Goal: Task Accomplishment & Management: Use online tool/utility

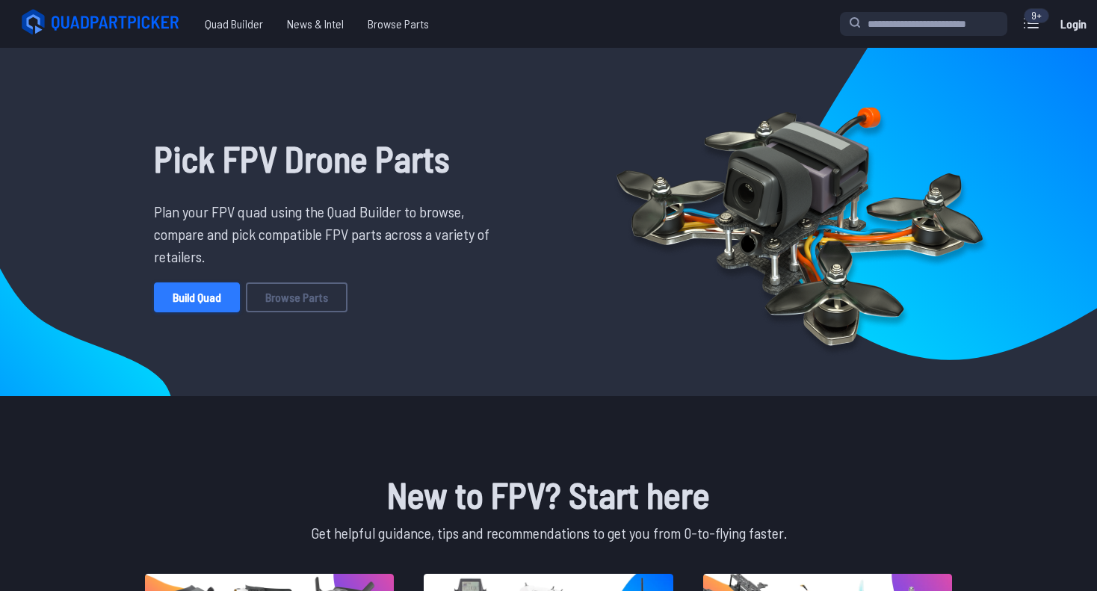
click at [185, 301] on link "Build Quad" at bounding box center [197, 297] width 86 height 30
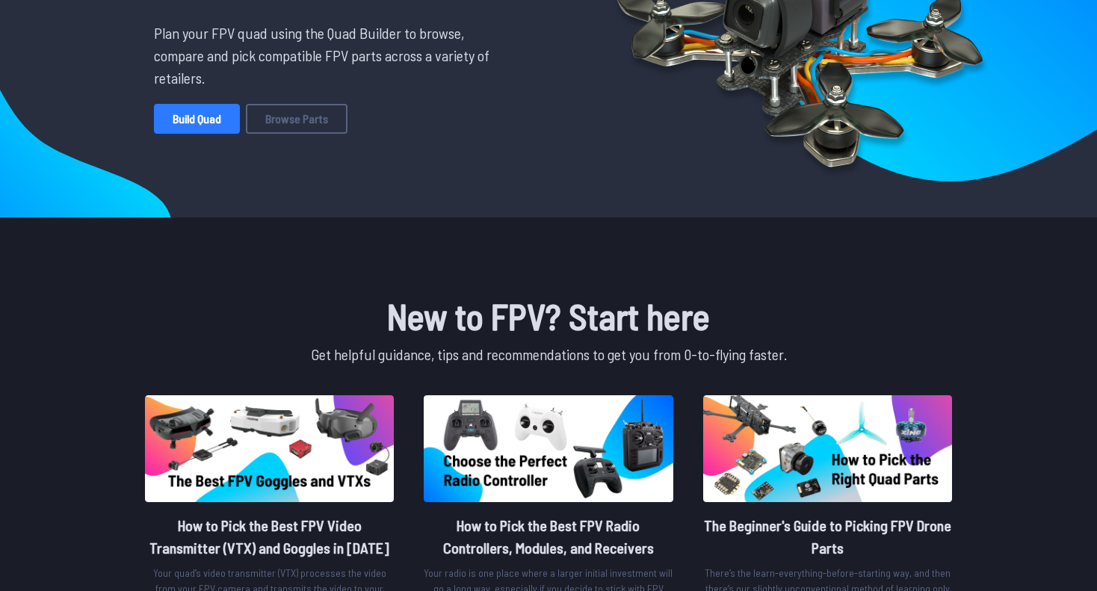
scroll to position [215, 0]
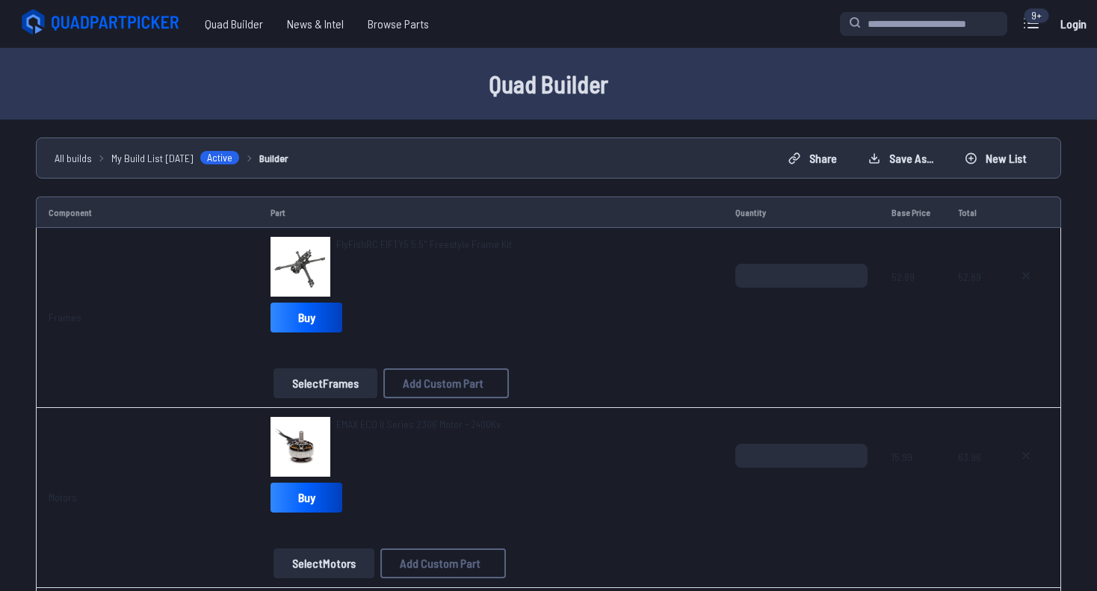
click at [310, 383] on button "Select Frames" at bounding box center [325, 383] width 104 height 30
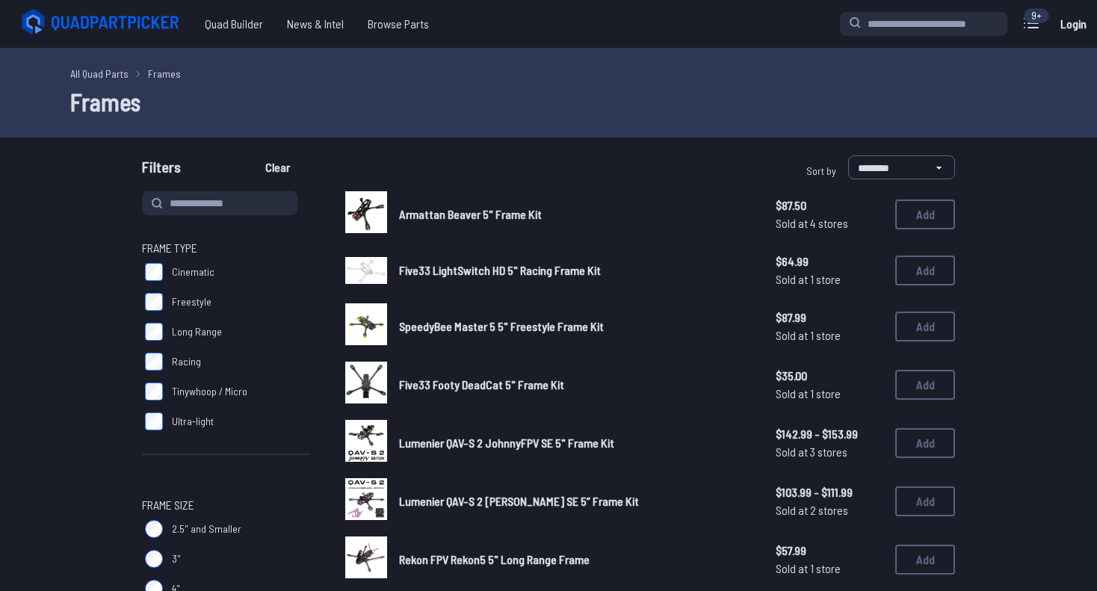
scroll to position [69, 0]
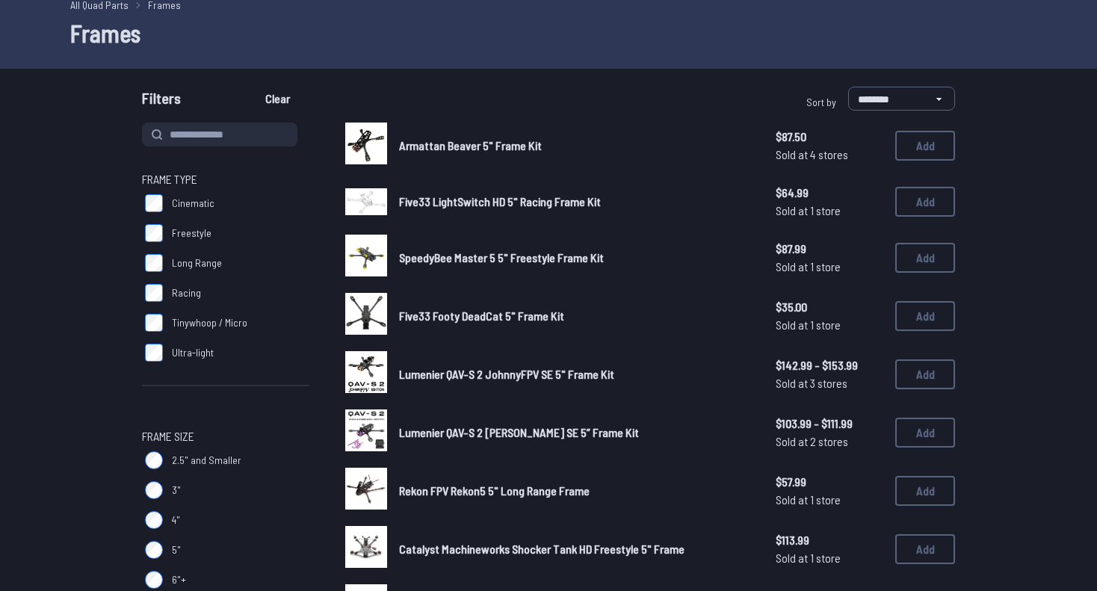
click at [356, 443] on img at bounding box center [366, 430] width 42 height 42
click at [371, 423] on img at bounding box center [366, 430] width 42 height 42
click at [421, 429] on span "Lumenier QAV-S 2 [PERSON_NAME] SE 5” Frame Kit" at bounding box center [519, 432] width 240 height 14
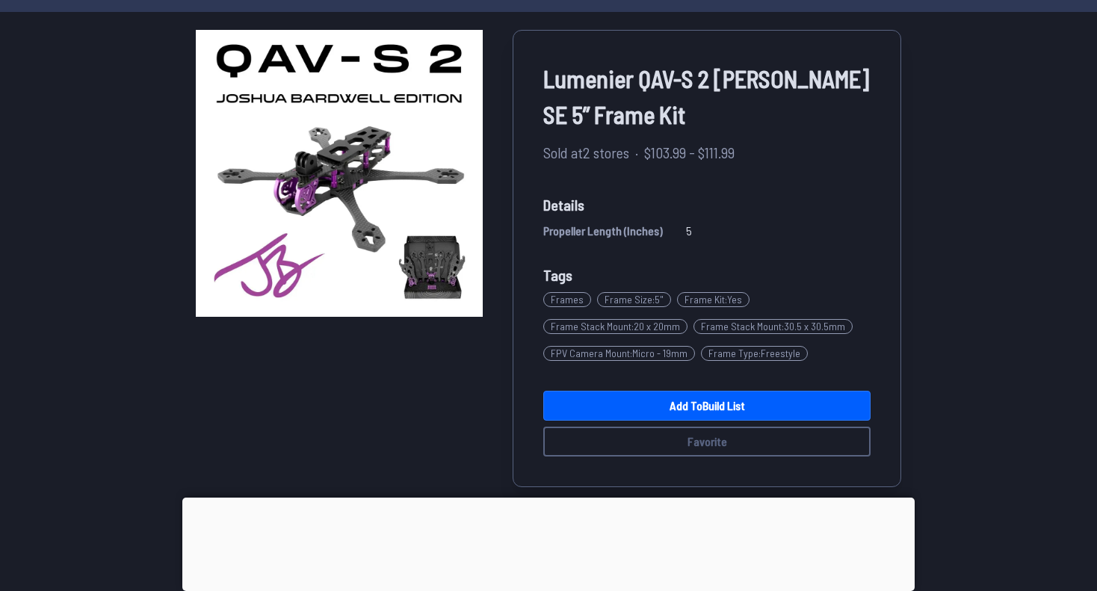
scroll to position [89, 0]
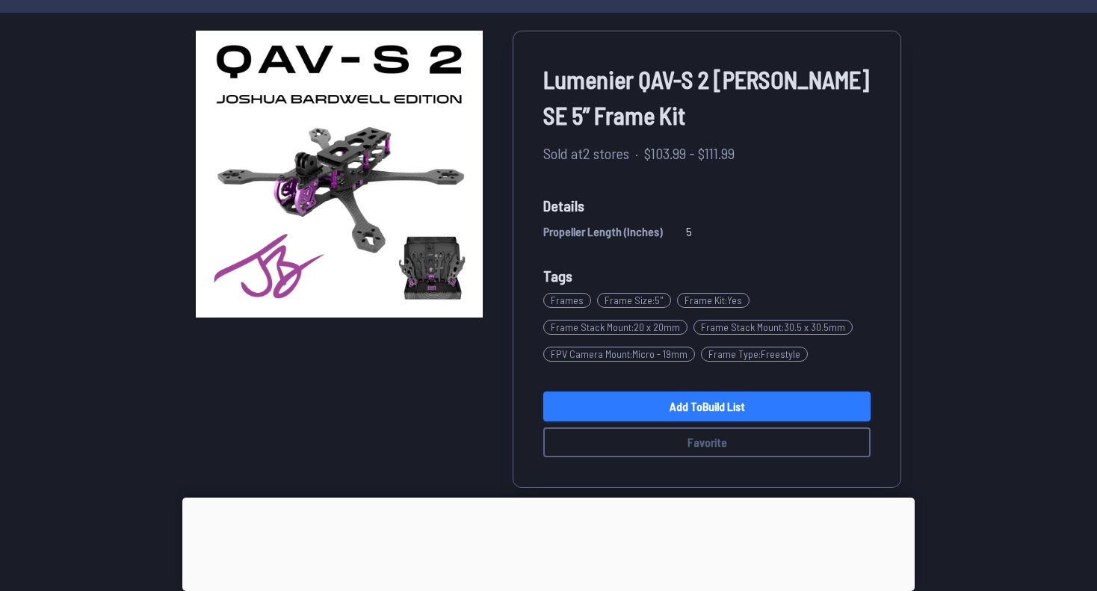
drag, startPoint x: 756, startPoint y: 410, endPoint x: 635, endPoint y: 400, distance: 121.4
click at [635, 400] on link "Add to Build List" at bounding box center [706, 407] width 327 height 30
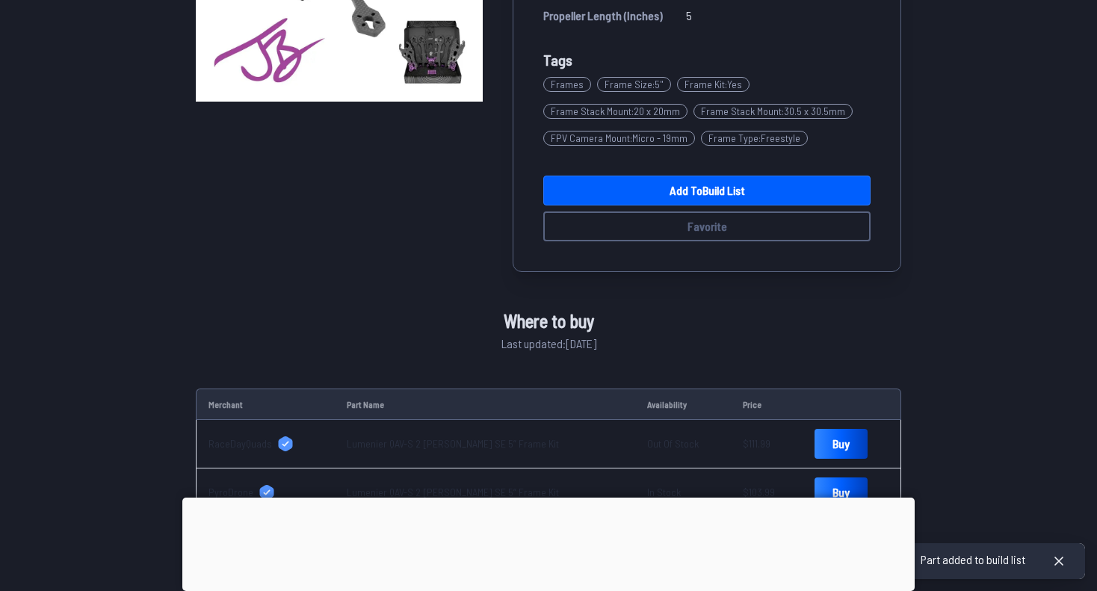
scroll to position [307, 0]
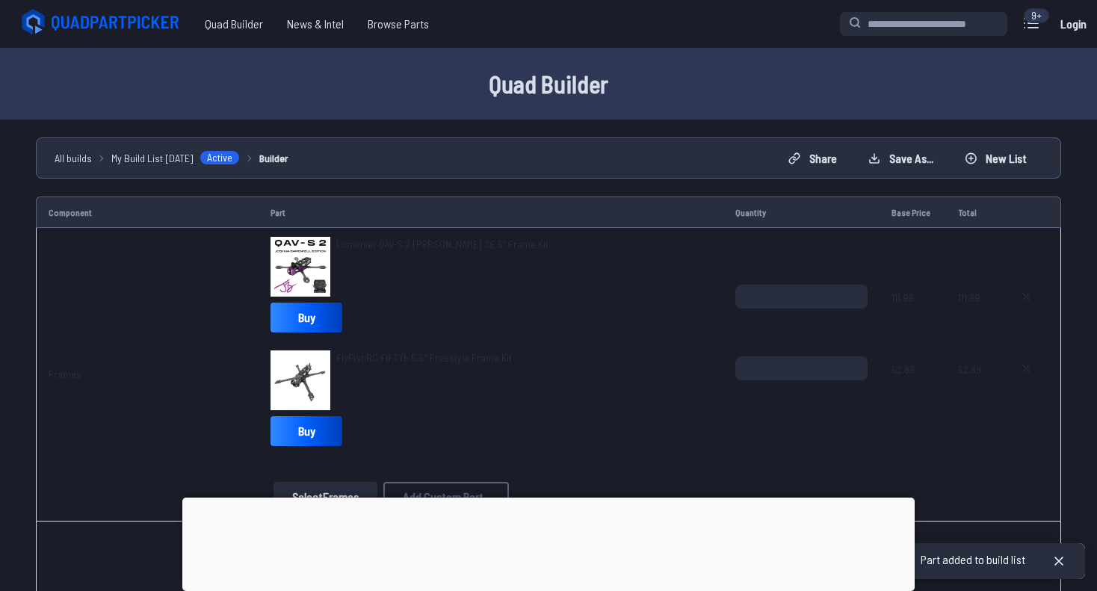
click at [678, 197] on td "Part" at bounding box center [491, 212] width 465 height 31
click at [1009, 369] on button at bounding box center [1025, 368] width 37 height 24
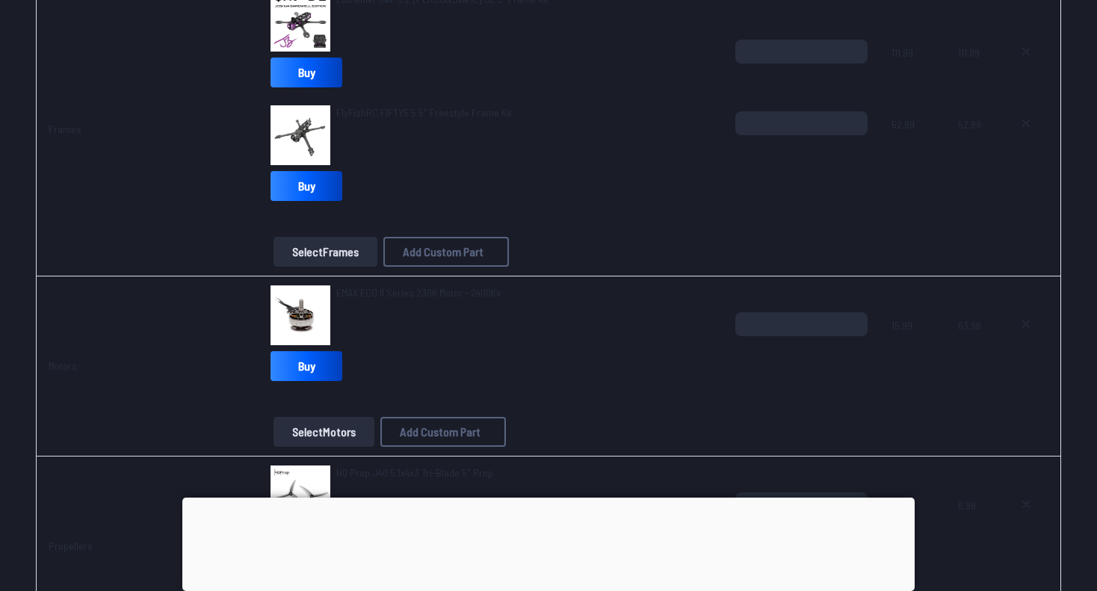
type textarea "**********"
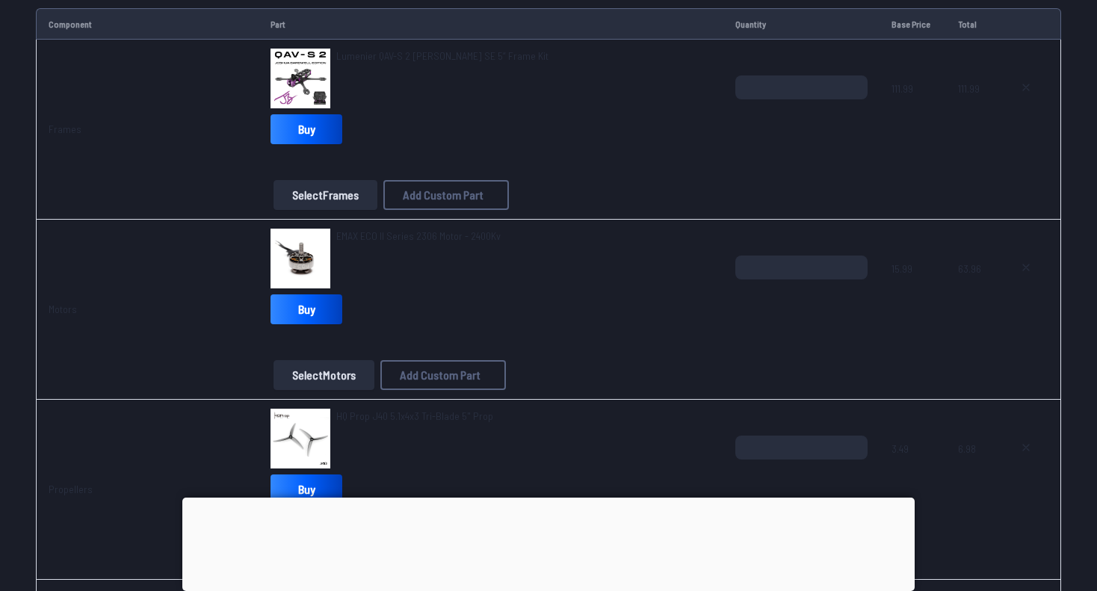
click at [307, 380] on button "Select Motors" at bounding box center [323, 375] width 101 height 30
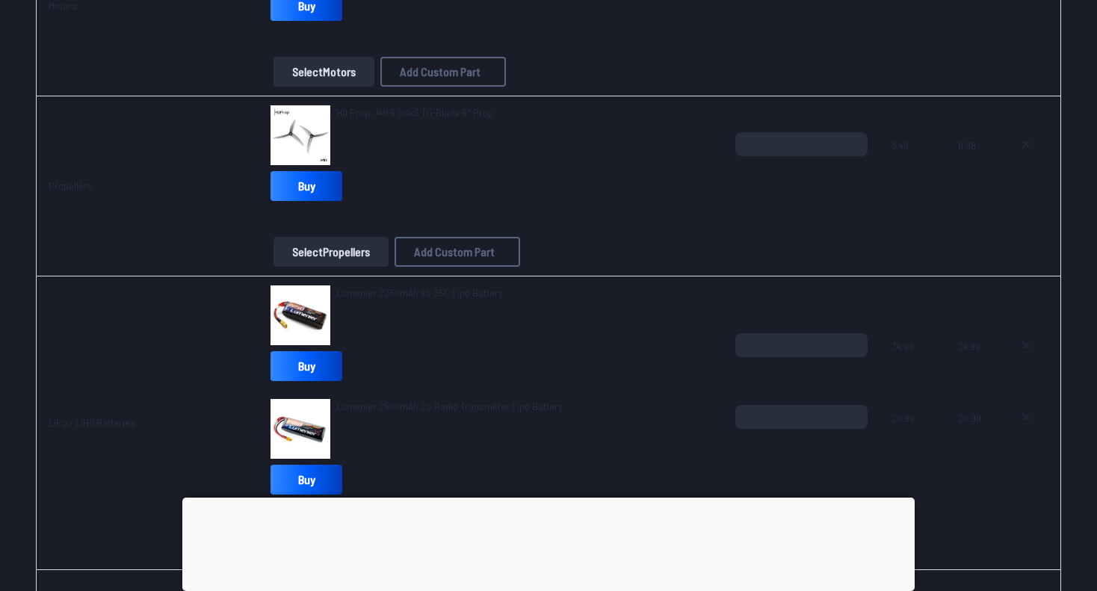
scroll to position [492, 0]
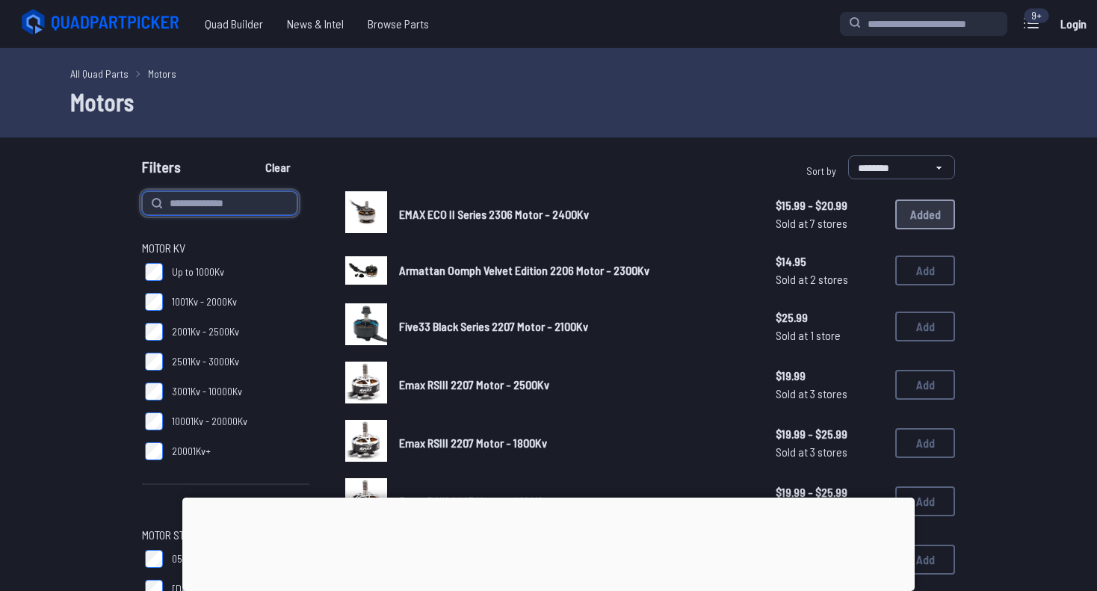
click at [185, 205] on input at bounding box center [219, 203] width 155 height 24
type input "******"
click at [253, 155] on button "Clear" at bounding box center [278, 167] width 50 height 24
type input "******"
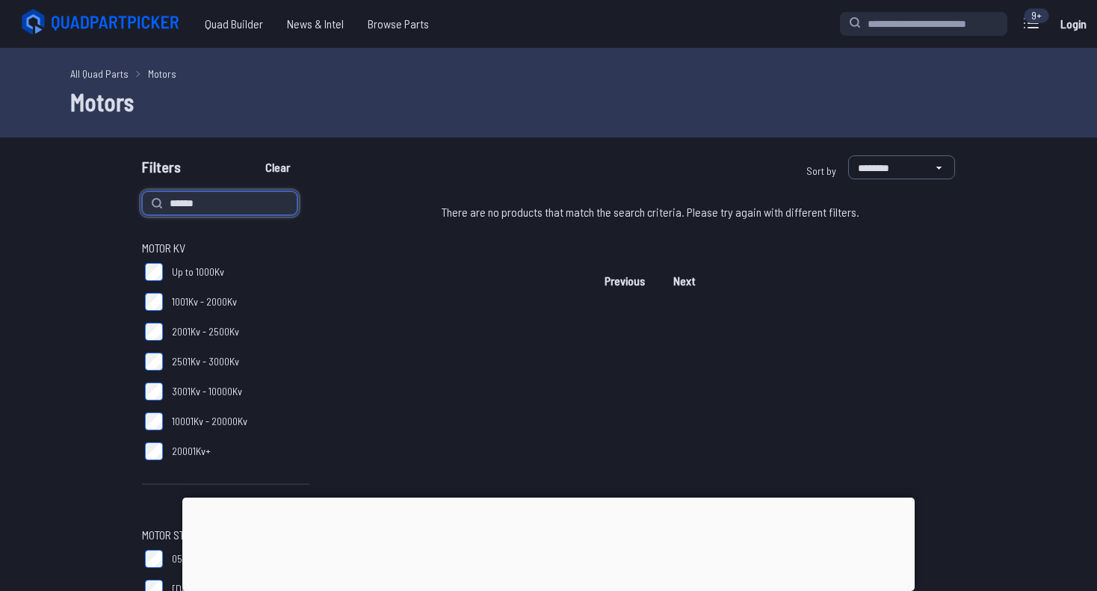
click at [173, 196] on input "******" at bounding box center [219, 203] width 155 height 24
drag, startPoint x: 173, startPoint y: 196, endPoint x: 106, endPoint y: 251, distance: 86.5
